Goal: Task Accomplishment & Management: Manage account settings

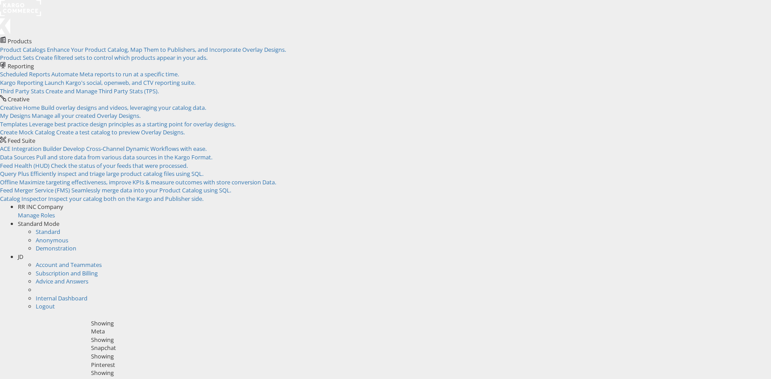
click at [323, 377] on div "Tiktok" at bounding box center [428, 381] width 674 height 8
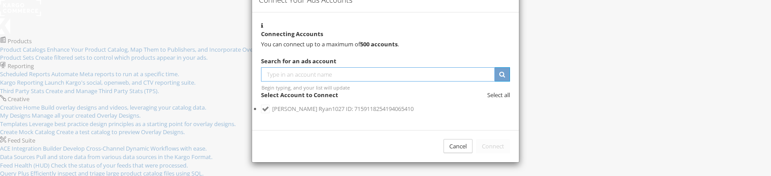
scroll to position [91, 0]
click at [453, 154] on div "Cancel" at bounding box center [457, 146] width 29 height 15
